Goal: Check status: Check status

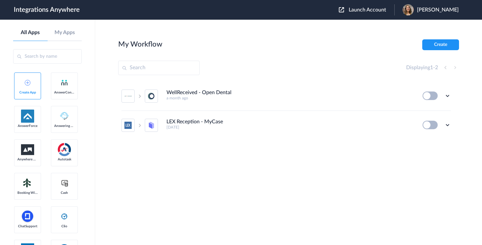
click at [373, 8] on span "Launch Account" at bounding box center [367, 9] width 37 height 5
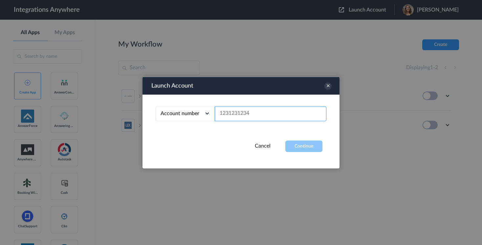
click at [240, 112] on input "text" at bounding box center [271, 113] width 112 height 15
paste input "9107010915"
type input "9107010915"
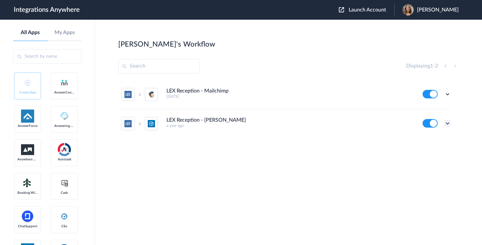
click at [445, 123] on icon at bounding box center [447, 123] width 7 height 7
click at [434, 152] on link "Task history" at bounding box center [429, 150] width 32 height 5
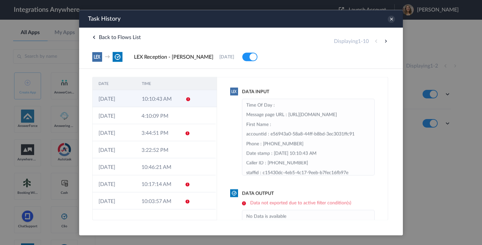
click at [161, 100] on td "10:10:43 AM" at bounding box center [157, 98] width 43 height 17
click at [385, 40] on button at bounding box center [386, 41] width 8 height 8
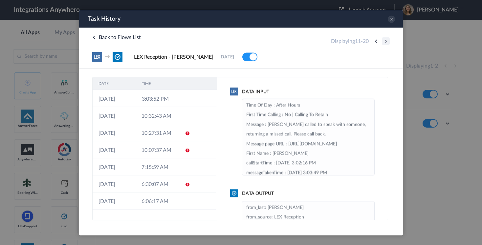
click at [385, 40] on button at bounding box center [386, 41] width 8 height 8
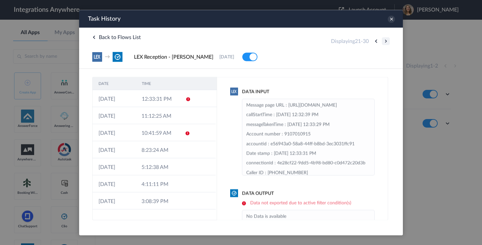
click at [385, 40] on button at bounding box center [386, 41] width 8 height 8
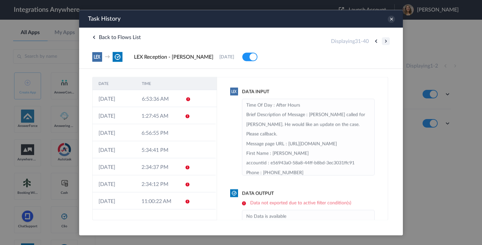
click at [385, 40] on button at bounding box center [386, 41] width 8 height 8
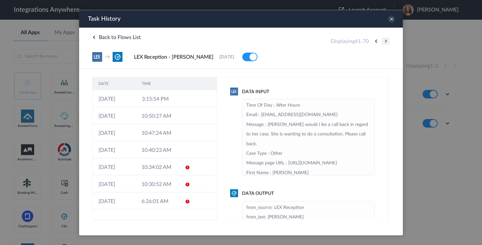
click at [385, 40] on button at bounding box center [386, 41] width 8 height 8
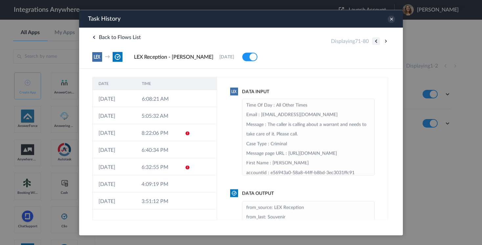
click at [377, 42] on button at bounding box center [376, 41] width 8 height 8
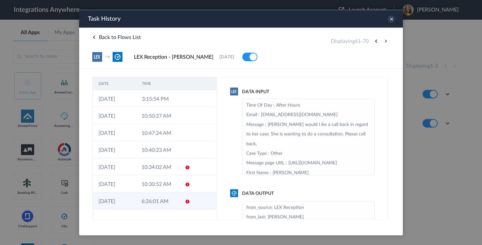
click at [166, 198] on td "6:26:01 AM" at bounding box center [157, 200] width 43 height 17
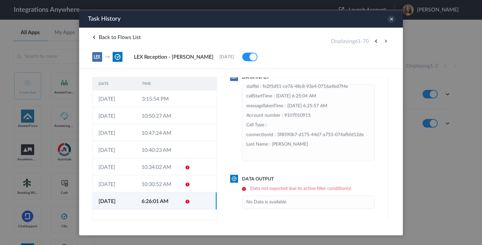
scroll to position [45, 0]
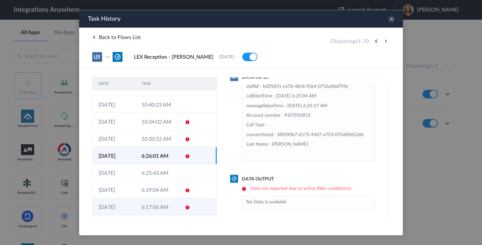
click at [157, 207] on td "6:17:06 AM" at bounding box center [157, 206] width 43 height 17
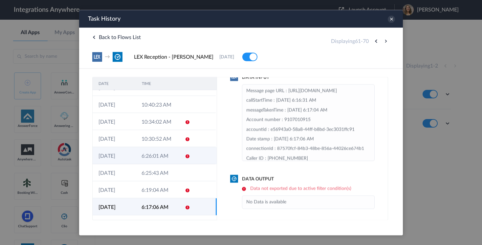
click at [162, 160] on td "6:26:01 AM" at bounding box center [157, 155] width 43 height 17
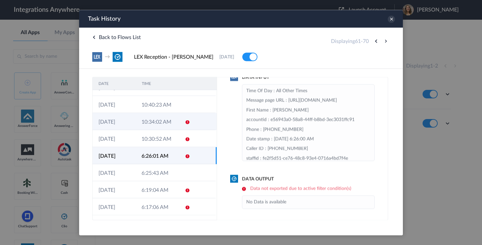
click at [160, 120] on td "10:34:02 AM" at bounding box center [157, 121] width 43 height 17
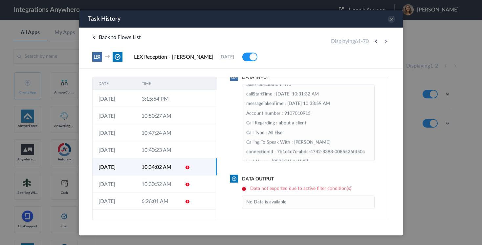
scroll to position [168, 0]
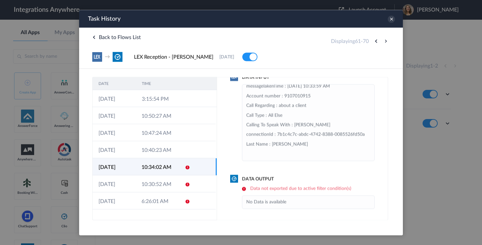
click at [168, 165] on td "10:34:02 AM" at bounding box center [157, 166] width 43 height 17
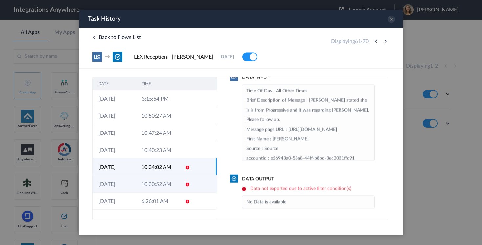
click at [167, 187] on td "10:30:52 AM" at bounding box center [157, 183] width 43 height 17
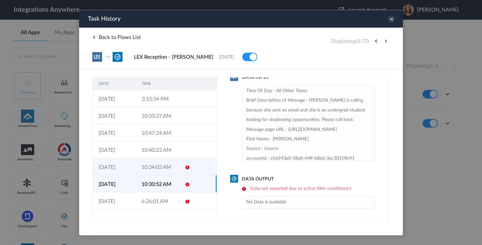
scroll to position [45, 0]
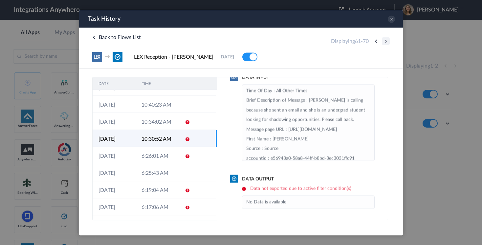
click at [384, 41] on button at bounding box center [386, 41] width 8 height 8
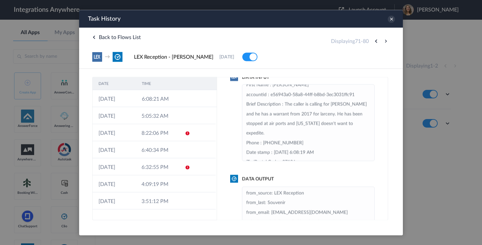
scroll to position [66, 0]
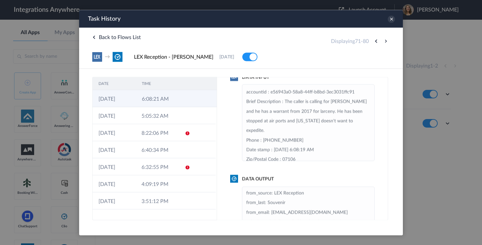
click at [153, 99] on td "6:08:21 AM" at bounding box center [157, 98] width 43 height 17
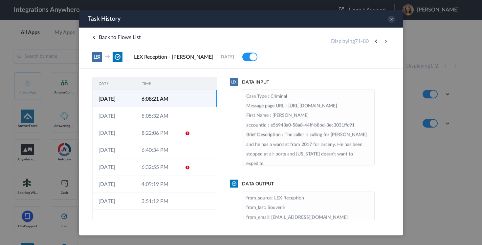
scroll to position [53, 0]
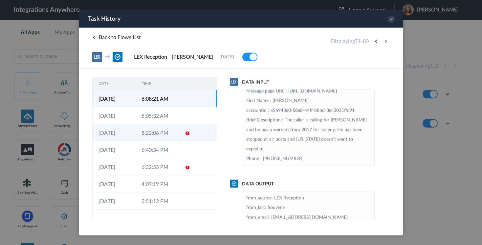
click at [157, 126] on td "8:22:06 PM" at bounding box center [157, 132] width 43 height 17
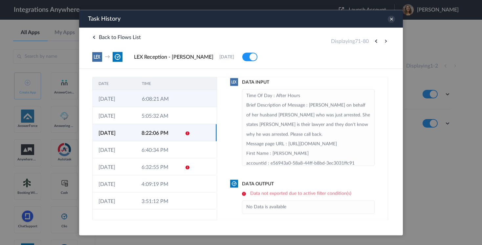
click at [193, 102] on td at bounding box center [204, 98] width 25 height 17
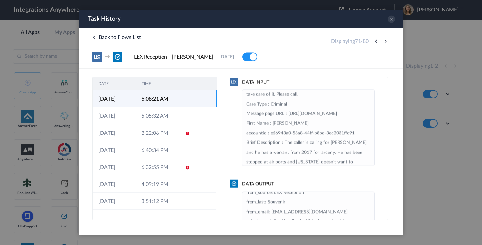
scroll to position [0, 0]
